Goal: Task Accomplishment & Management: Use online tool/utility

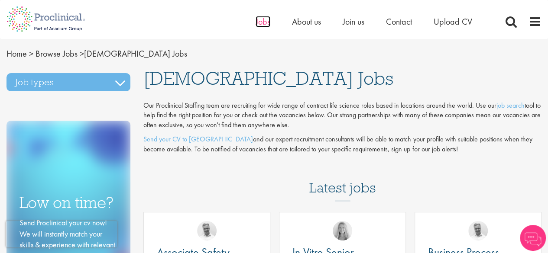
click at [260, 24] on span "Jobs" at bounding box center [263, 21] width 15 height 11
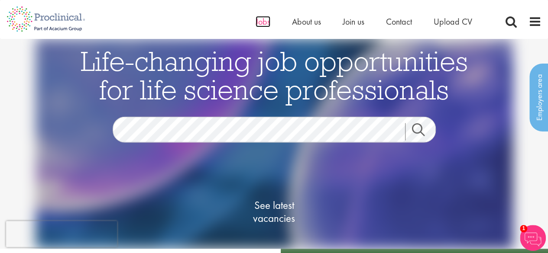
click at [262, 23] on span "Jobs" at bounding box center [263, 21] width 15 height 11
click at [419, 127] on link "Search" at bounding box center [423, 131] width 37 height 17
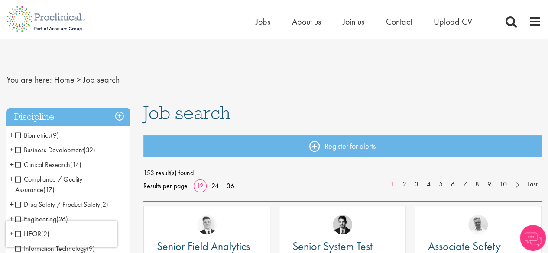
click at [18, 151] on span "Business Development" at bounding box center [49, 150] width 68 height 9
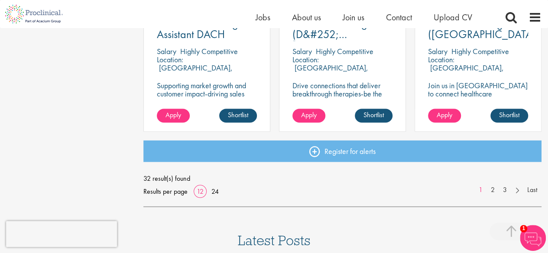
scroll to position [697, 0]
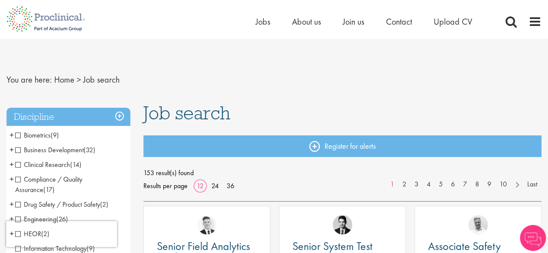
click at [19, 153] on span "Business Development" at bounding box center [49, 150] width 68 height 9
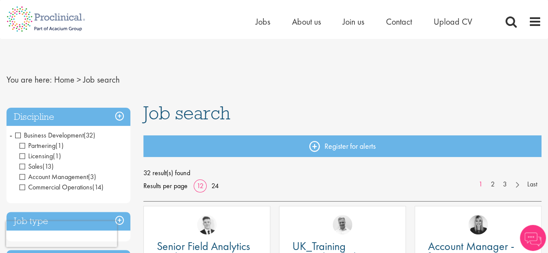
click at [21, 187] on span "Commercial Operations" at bounding box center [55, 187] width 73 height 9
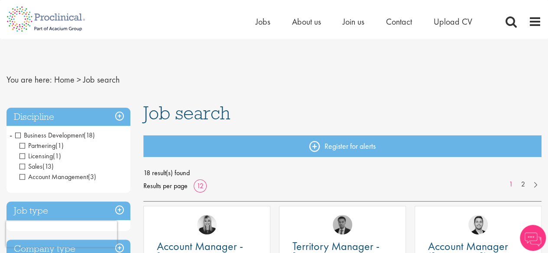
click at [22, 176] on span "Account Management" at bounding box center [53, 176] width 68 height 9
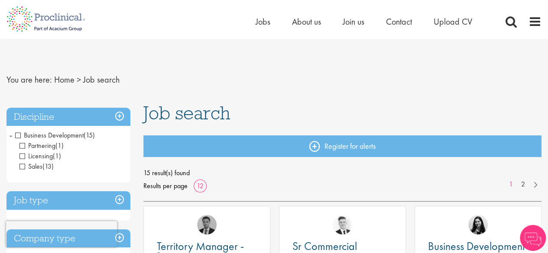
click at [23, 168] on span "Sales" at bounding box center [30, 166] width 23 height 9
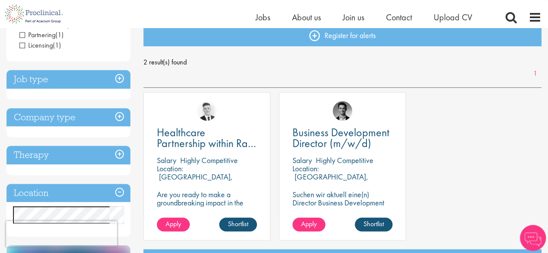
scroll to position [101, 0]
